Goal: Information Seeking & Learning: Learn about a topic

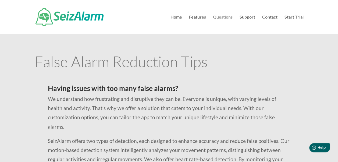
click at [227, 16] on link "Questions" at bounding box center [223, 24] width 20 height 19
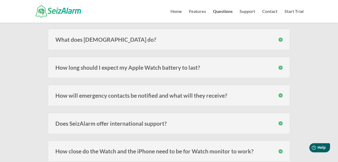
scroll to position [78, 0]
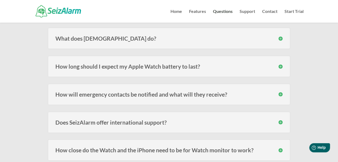
click at [280, 68] on h3 "How long should I expect my Apple Watch battery to last?" at bounding box center [168, 66] width 227 height 6
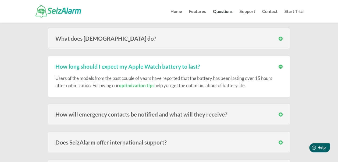
click at [138, 83] on link "optimization tips" at bounding box center [136, 86] width 35 height 6
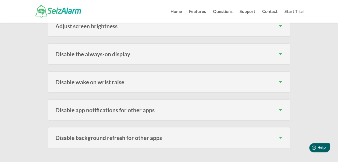
scroll to position [151, 0]
click at [282, 52] on h3 "Disable the always-on display" at bounding box center [168, 54] width 227 height 6
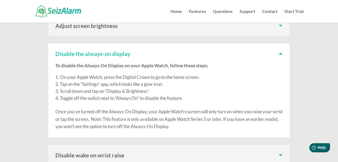
click at [282, 52] on h3 "Disable the always-on display" at bounding box center [168, 54] width 227 height 6
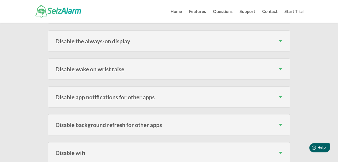
scroll to position [164, 0]
click at [283, 66] on h3 "Disable wake on wrist raise" at bounding box center [168, 69] width 227 height 6
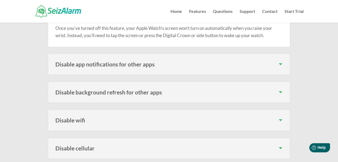
scroll to position [263, 0]
click at [281, 62] on h3 "Disable app notifications for other apps" at bounding box center [168, 64] width 227 height 6
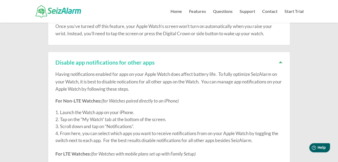
scroll to position [263, 0]
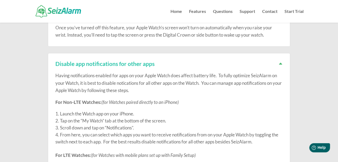
click at [281, 62] on h3 "Disable app notifications for other apps" at bounding box center [168, 64] width 227 height 6
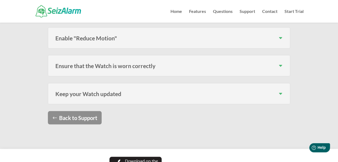
scroll to position [485, 0]
click at [87, 113] on link "Back to Support" at bounding box center [75, 117] width 54 height 13
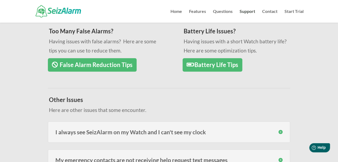
scroll to position [92, 0]
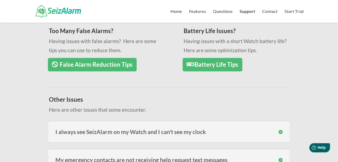
click at [230, 64] on link "Battery Life Tips" at bounding box center [213, 65] width 60 height 14
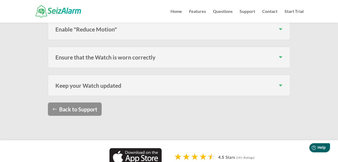
scroll to position [427, 0]
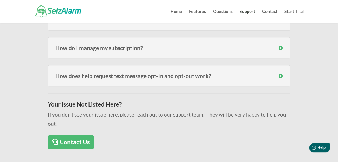
scroll to position [288, 0]
click at [281, 47] on h3 "How do I manage my subscription?" at bounding box center [168, 48] width 227 height 6
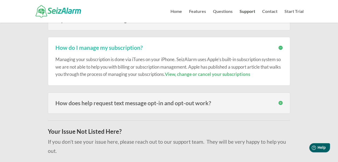
click at [281, 47] on h3 "How do I manage my subscription?" at bounding box center [168, 48] width 227 height 6
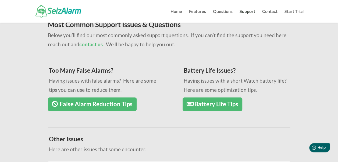
scroll to position [0, 0]
